Goal: Transaction & Acquisition: Purchase product/service

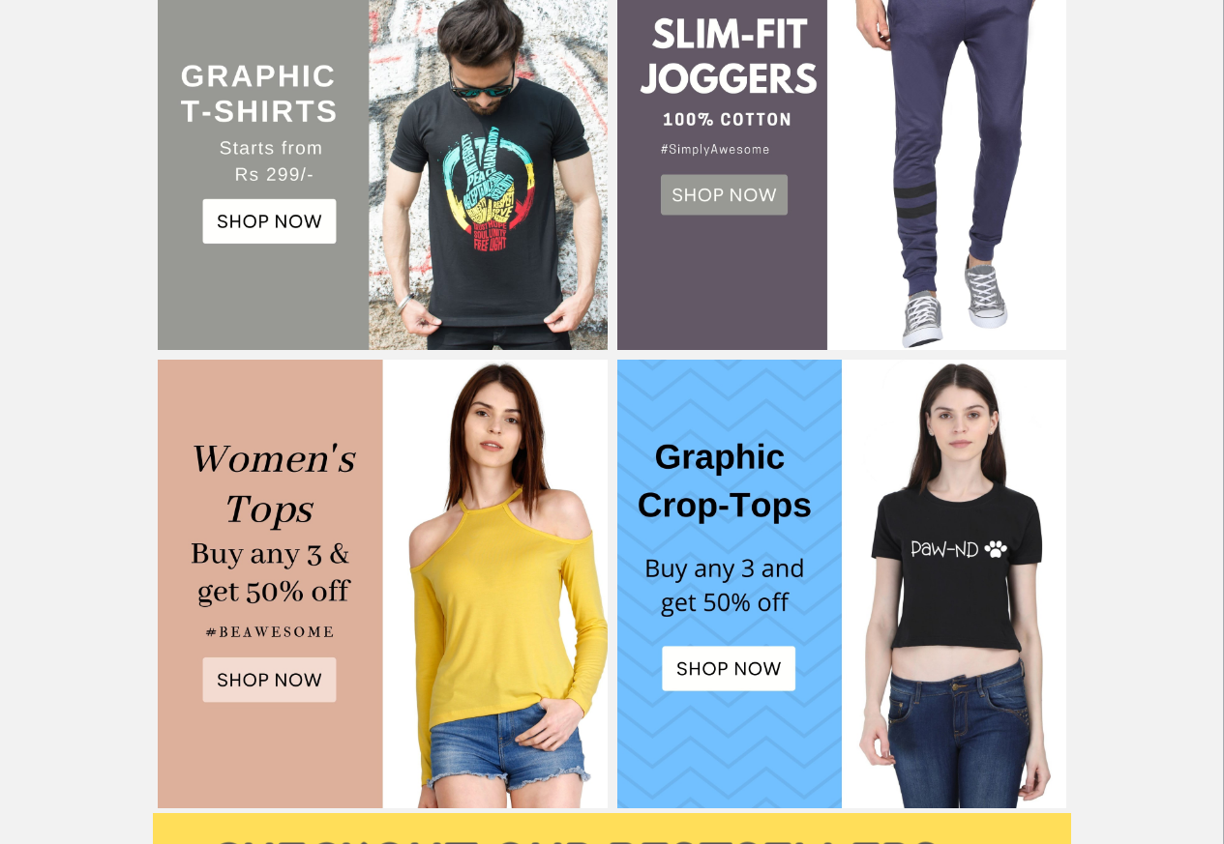
scroll to position [580, 0]
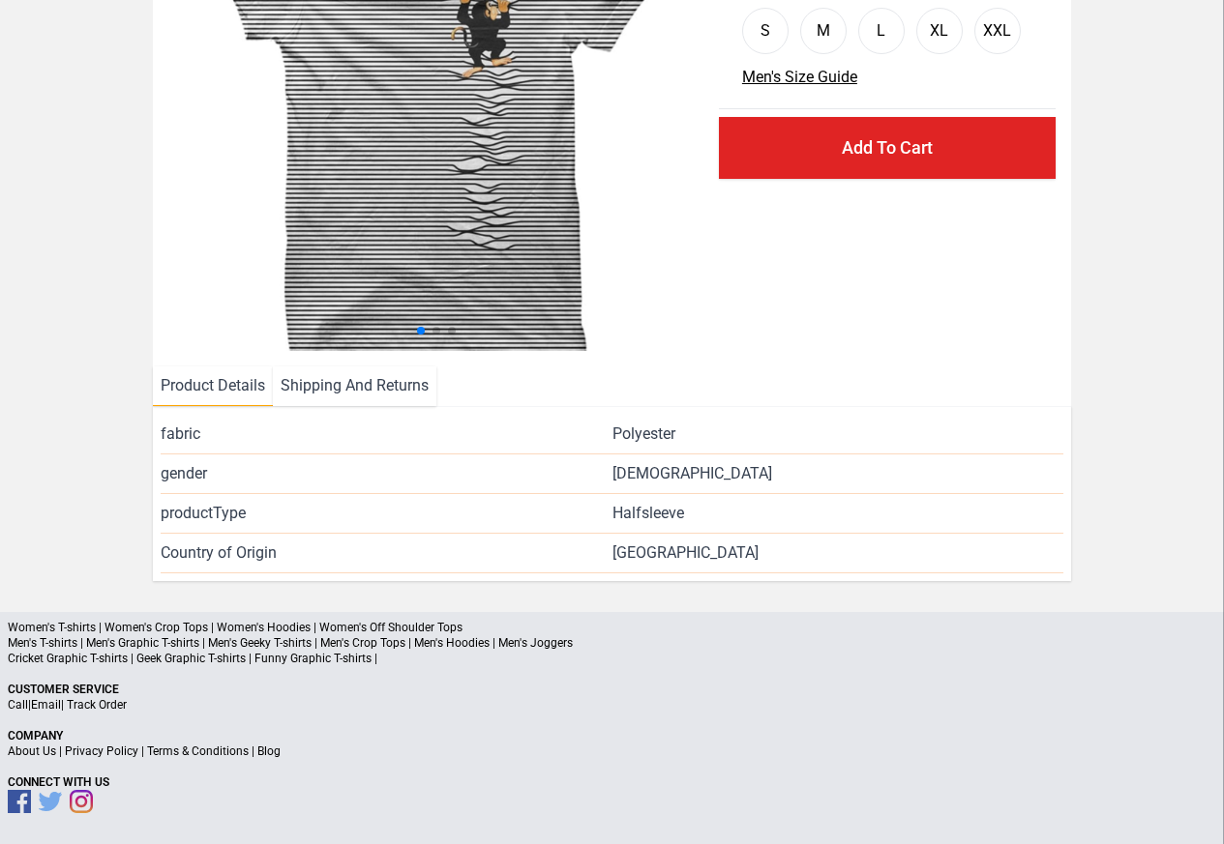
scroll to position [234, 0]
